Goal: Information Seeking & Learning: Learn about a topic

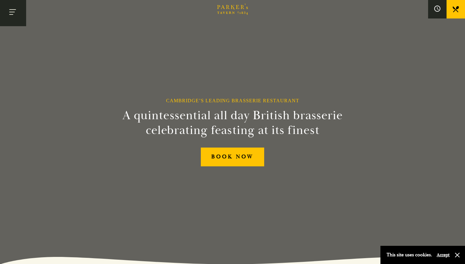
click at [12, 17] on button "Toggle navigation" at bounding box center [13, 13] width 26 height 26
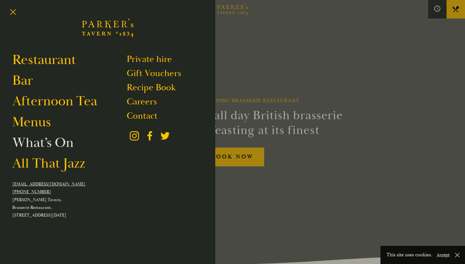
click at [63, 143] on link "What’s On" at bounding box center [42, 142] width 61 height 17
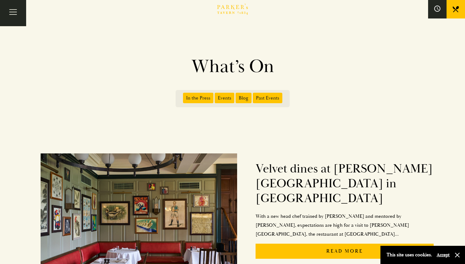
click at [226, 98] on span "Events" at bounding box center [225, 98] width 20 height 10
click at [216, 96] on input "Events" at bounding box center [216, 96] width 0 height 0
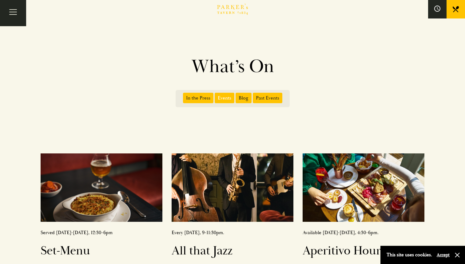
click at [267, 98] on span "Past Events" at bounding box center [268, 98] width 30 height 10
click at [254, 96] on input "Past Events" at bounding box center [254, 96] width 0 height 0
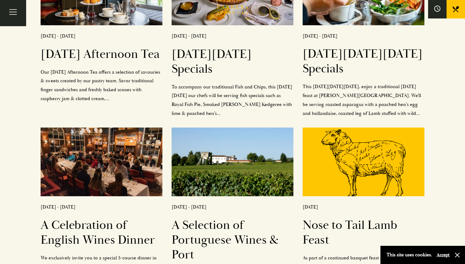
scroll to position [878, 0]
